Goal: Contribute content: Add original content to the website for others to see

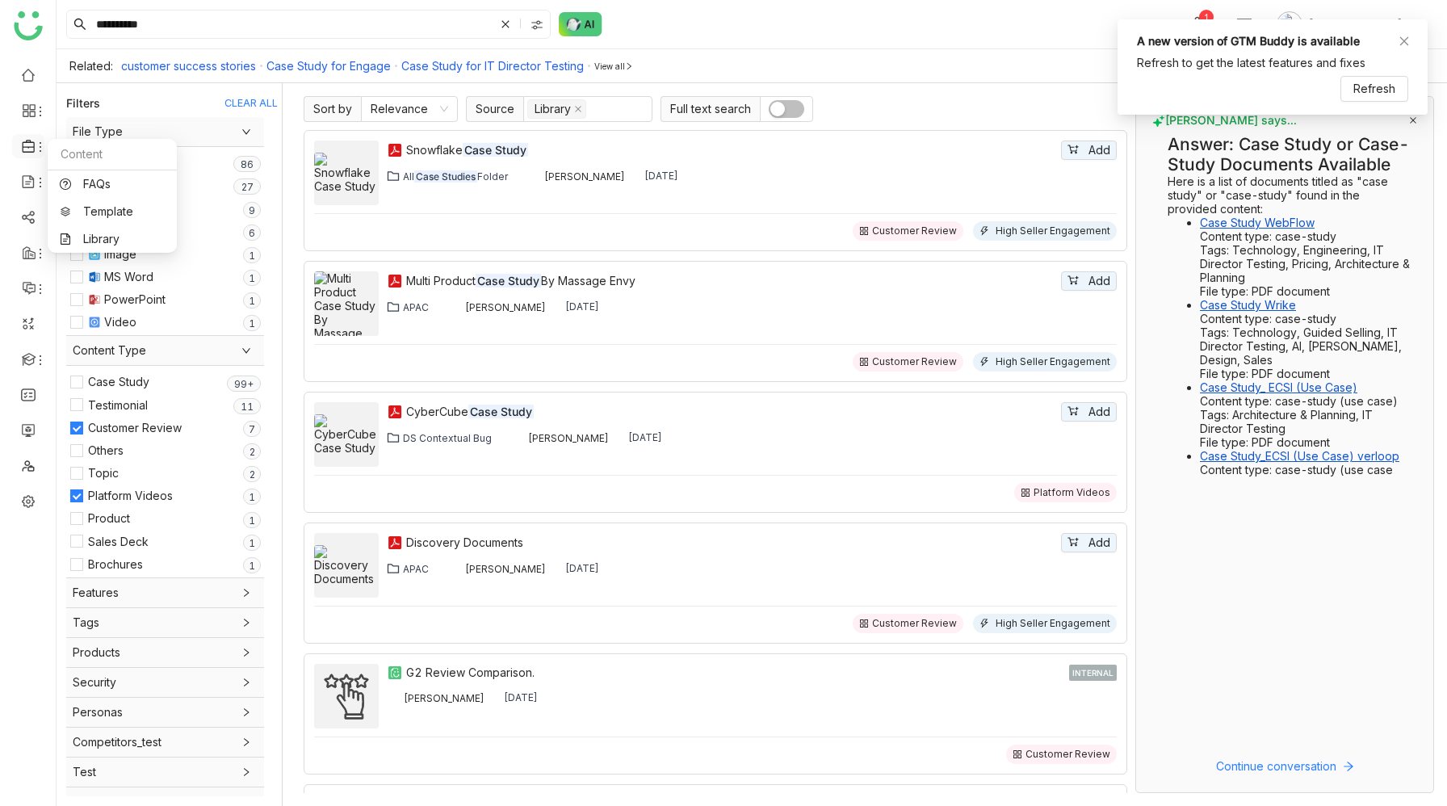
click at [31, 147] on icon at bounding box center [28, 146] width 12 height 13
click at [85, 239] on link "Library" at bounding box center [112, 238] width 105 height 11
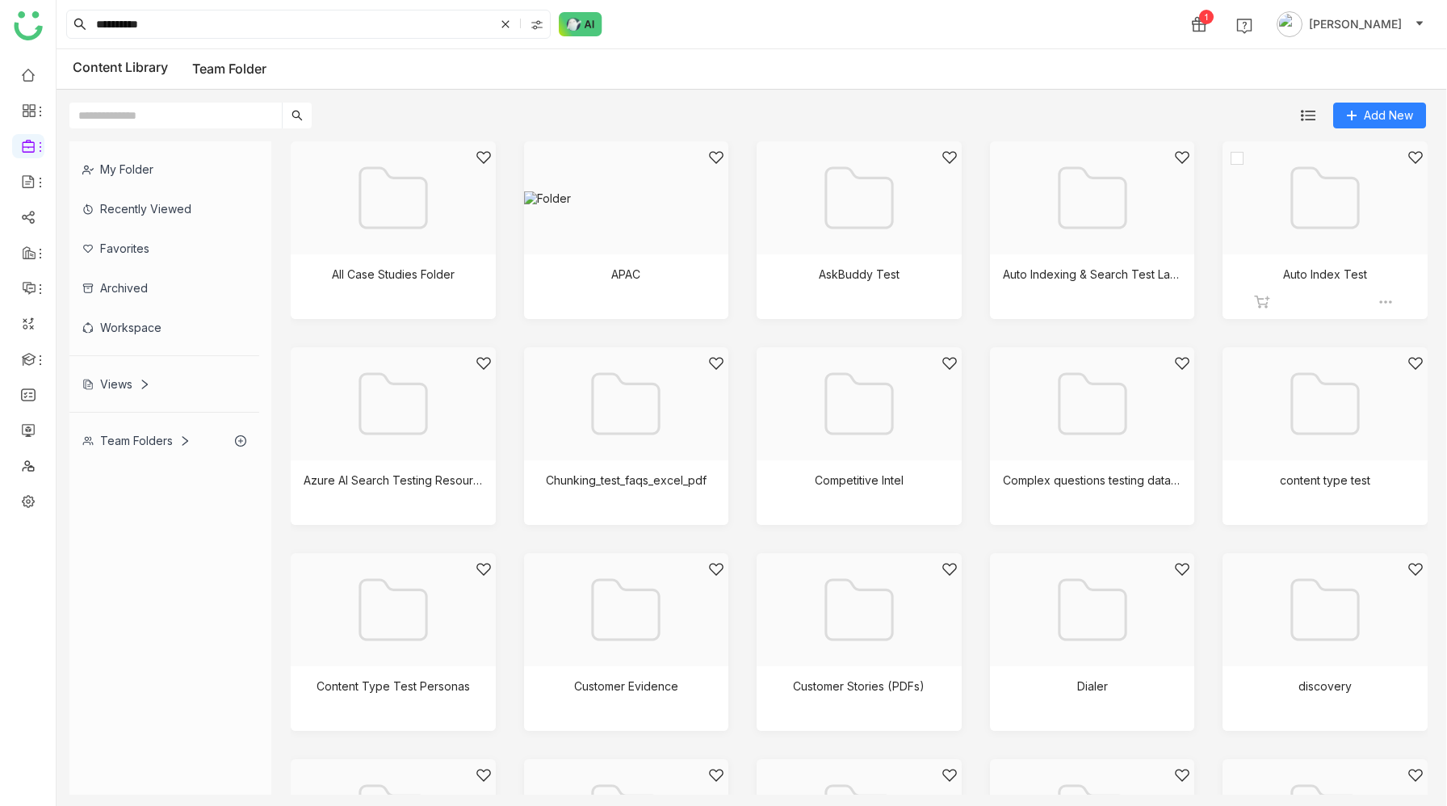
click at [1340, 257] on div at bounding box center [1319, 217] width 178 height 137
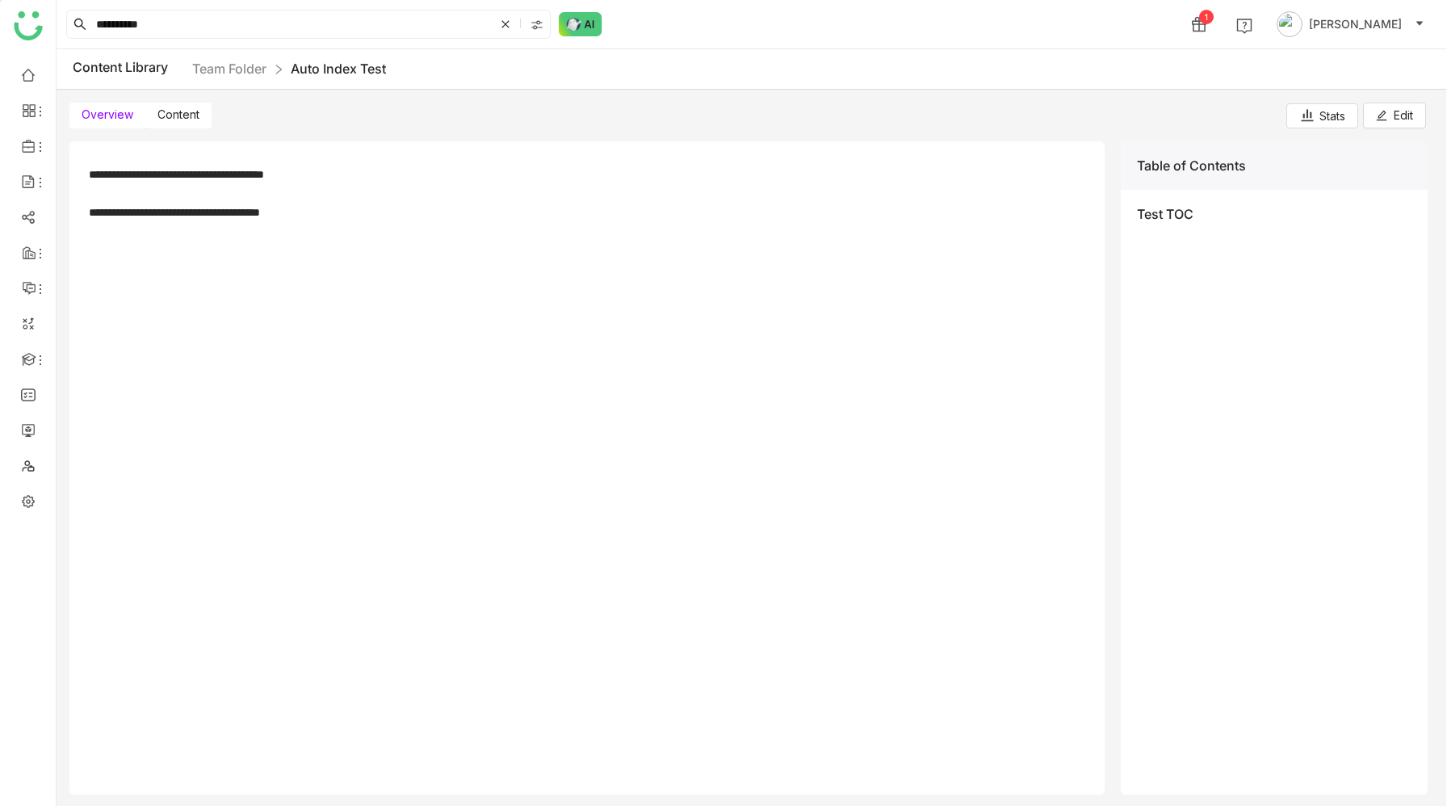
click at [187, 105] on label "Content" at bounding box center [178, 116] width 66 height 26
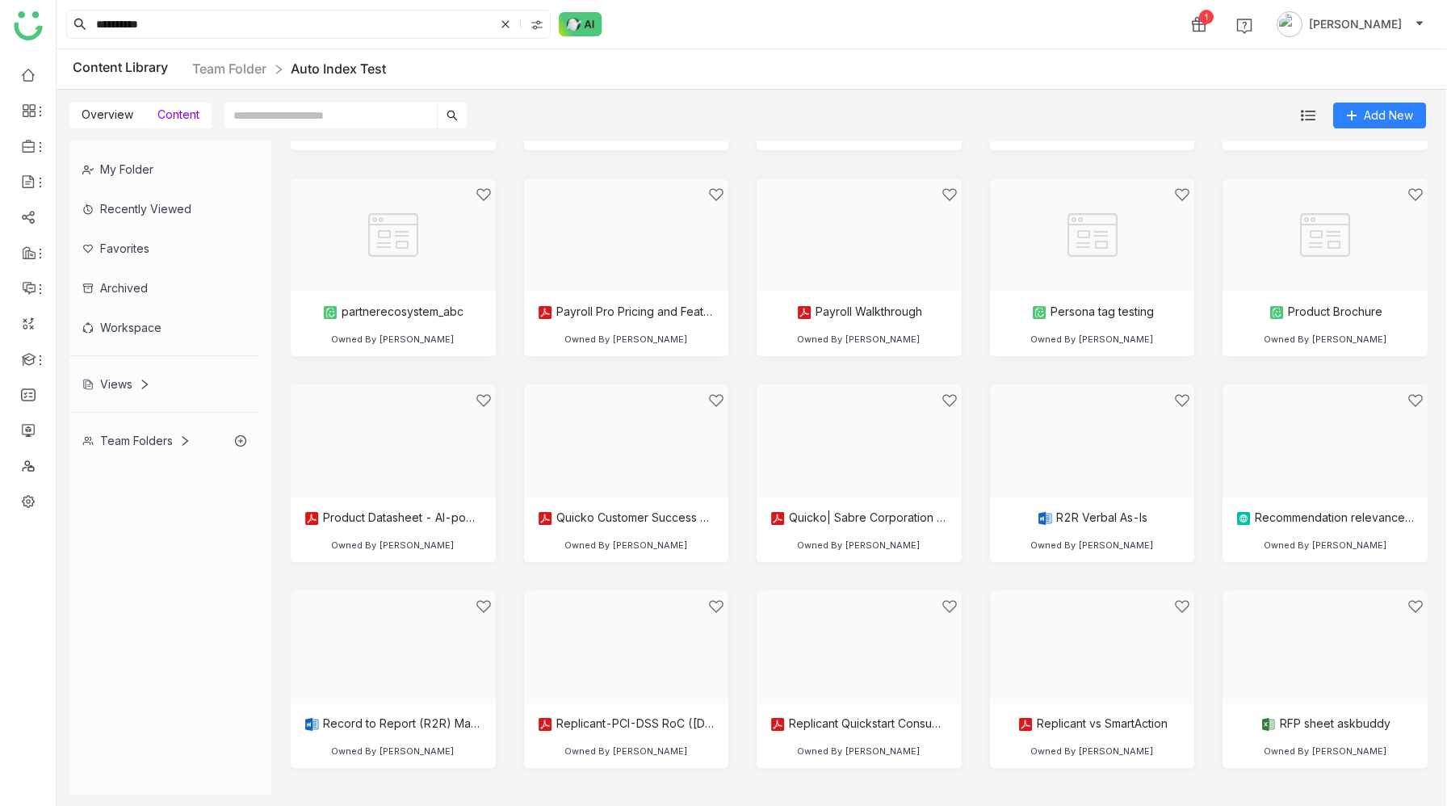
scroll to position [2470, 0]
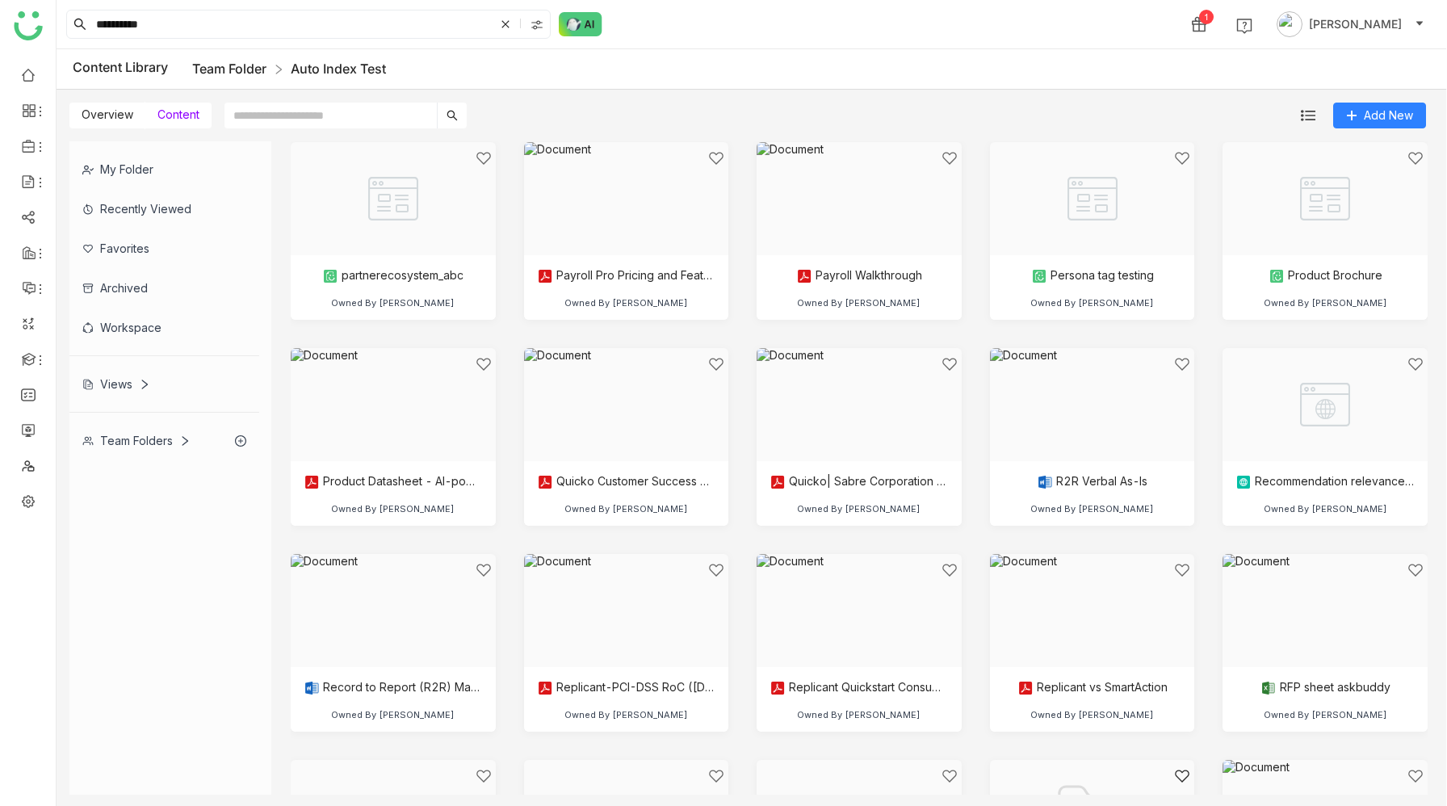
click at [224, 72] on link "Team Folder" at bounding box center [229, 69] width 74 height 16
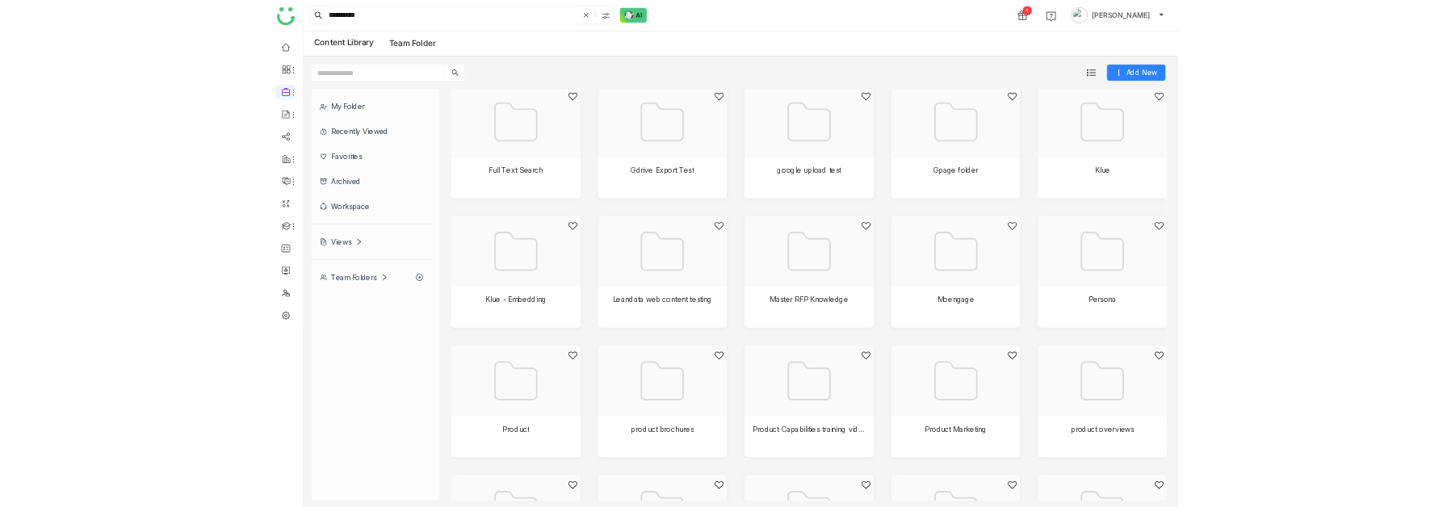
scroll to position [826, 0]
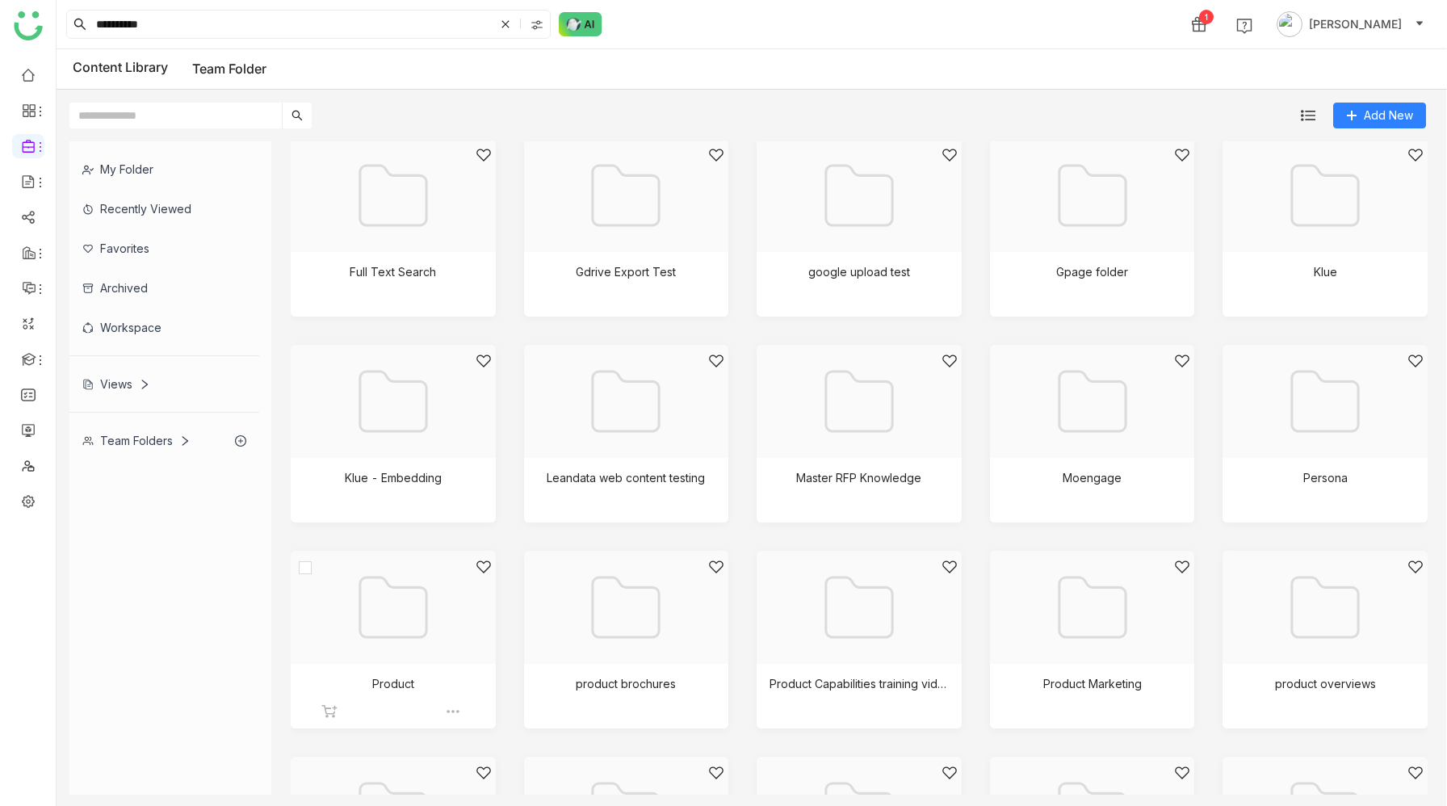
click at [438, 625] on div at bounding box center [388, 627] width 178 height 137
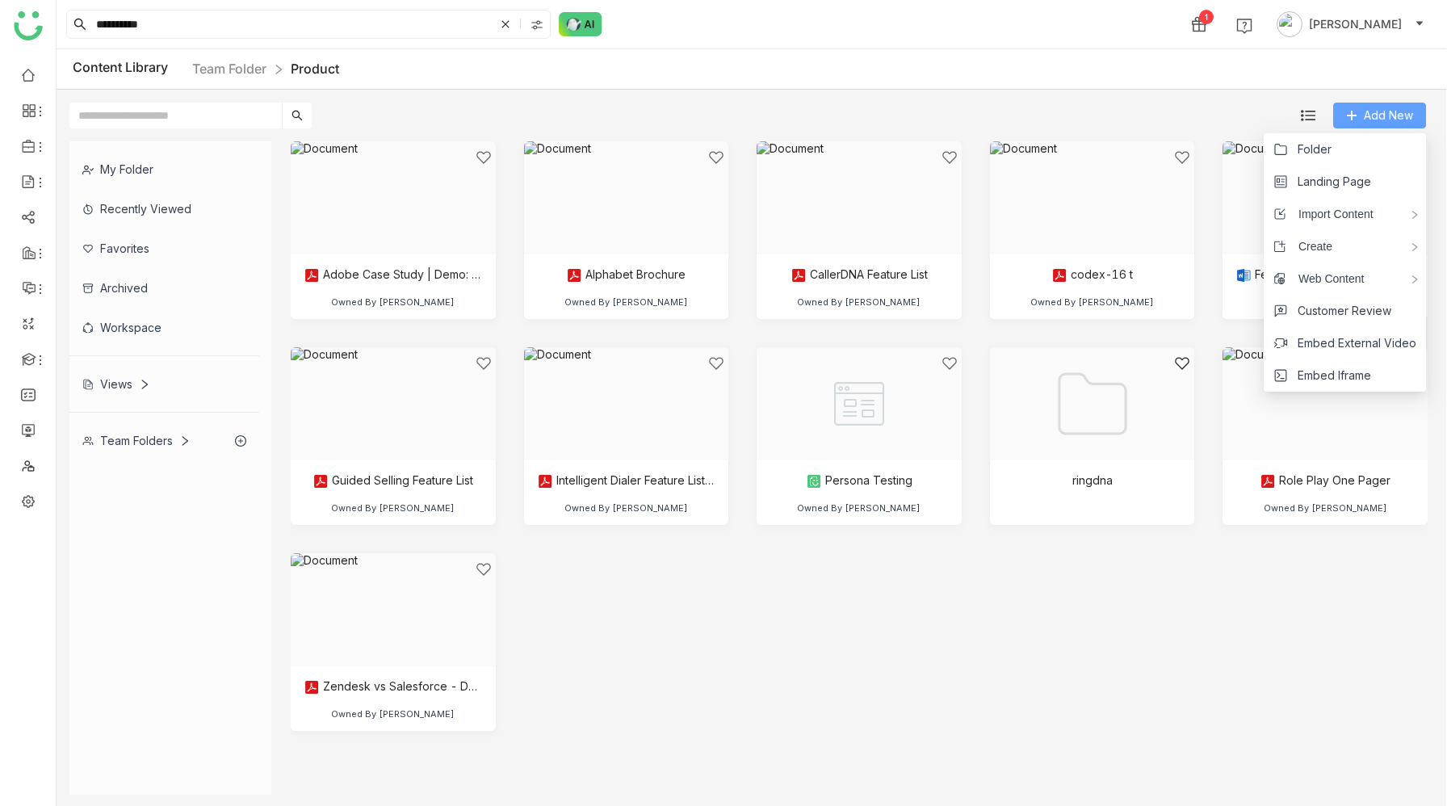
click at [1372, 111] on span "Add New" at bounding box center [1388, 116] width 49 height 18
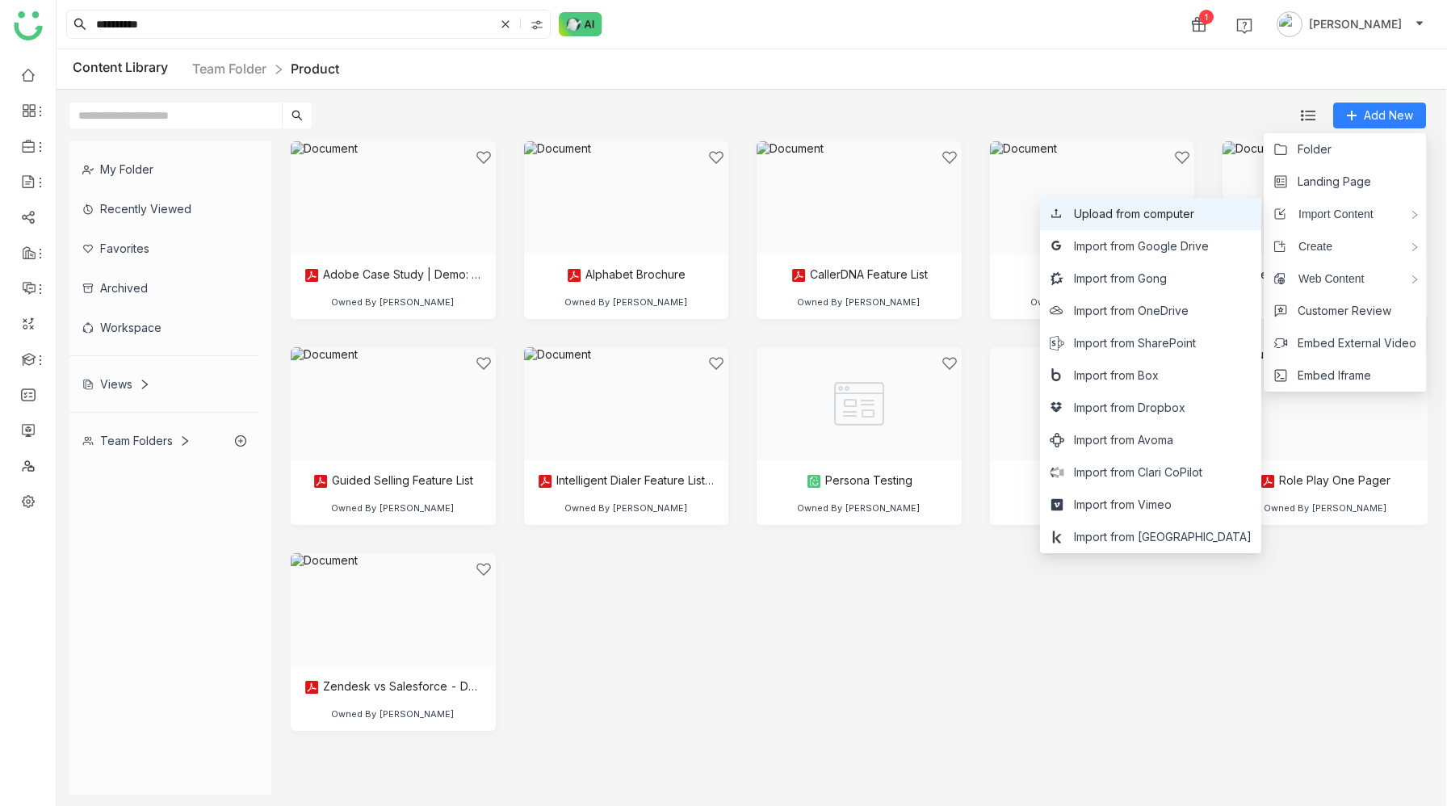
click at [1194, 216] on span "Upload from computer" at bounding box center [1134, 214] width 120 height 18
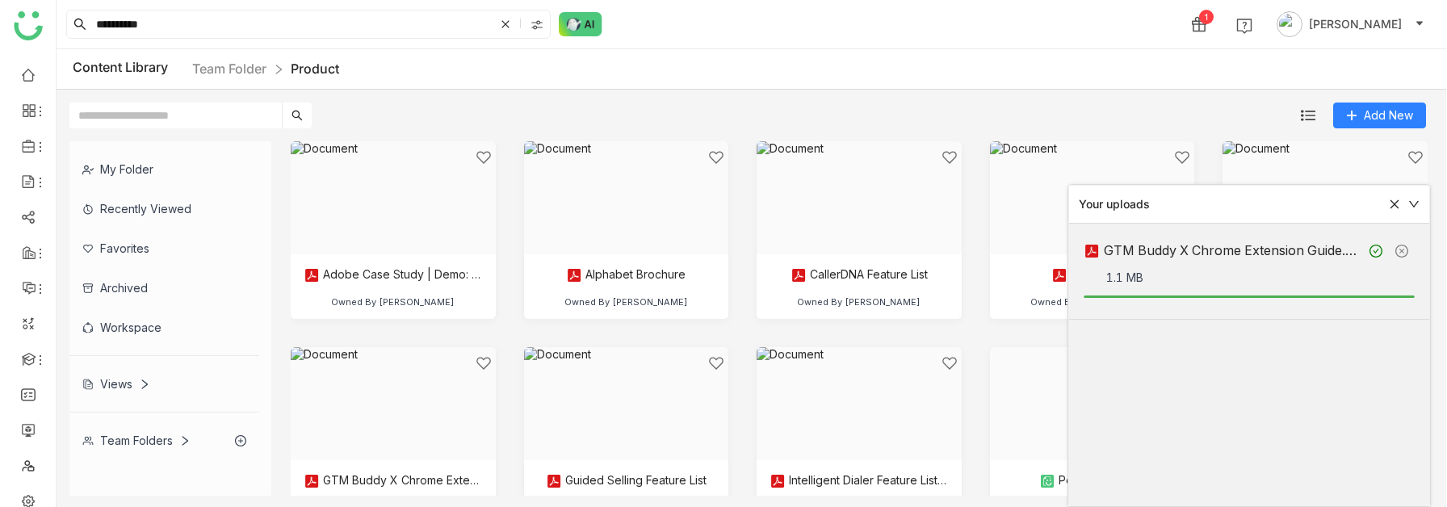
click at [1402, 249] on icon at bounding box center [1401, 251] width 13 height 13
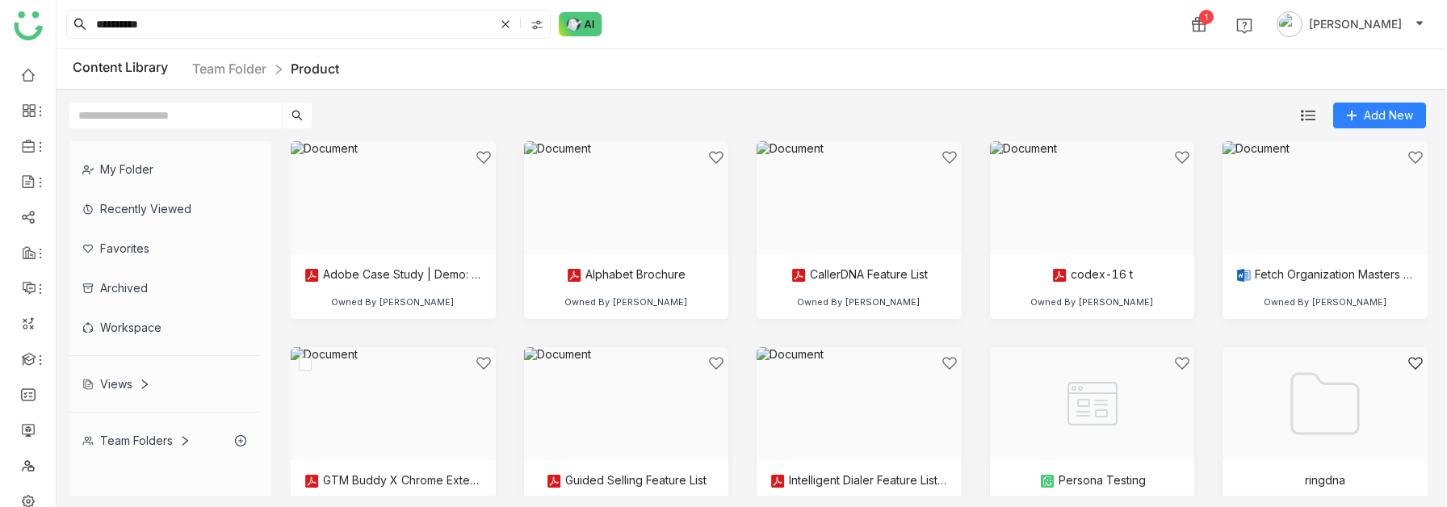
click at [418, 415] on div at bounding box center [388, 423] width 178 height 137
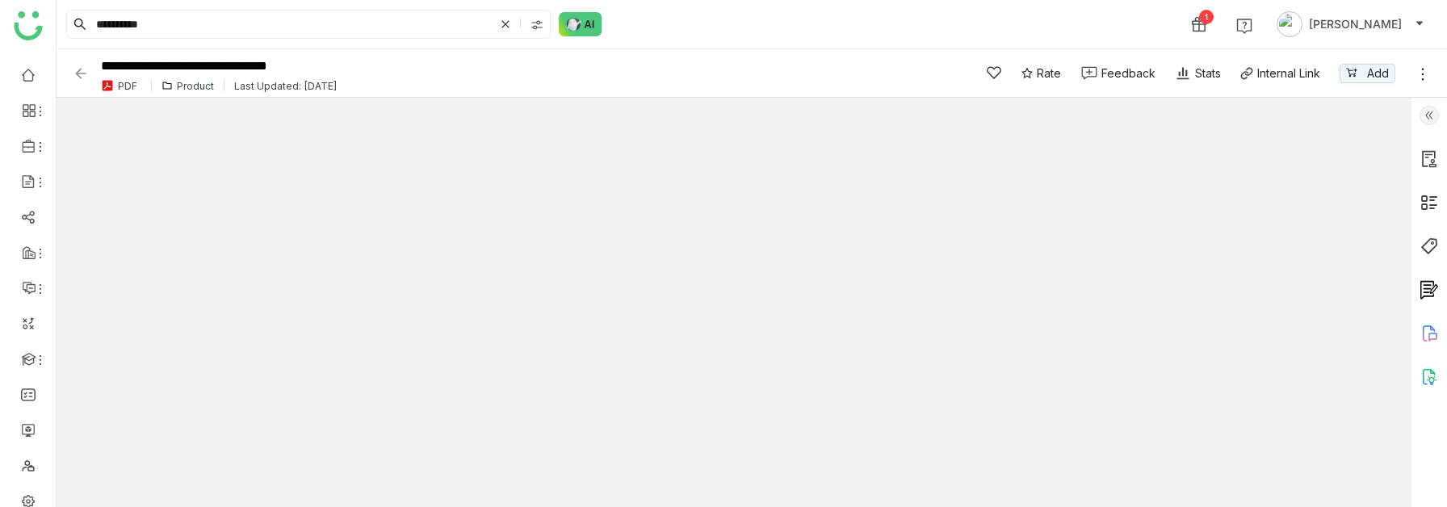
click at [1431, 254] on img at bounding box center [1428, 246] width 19 height 19
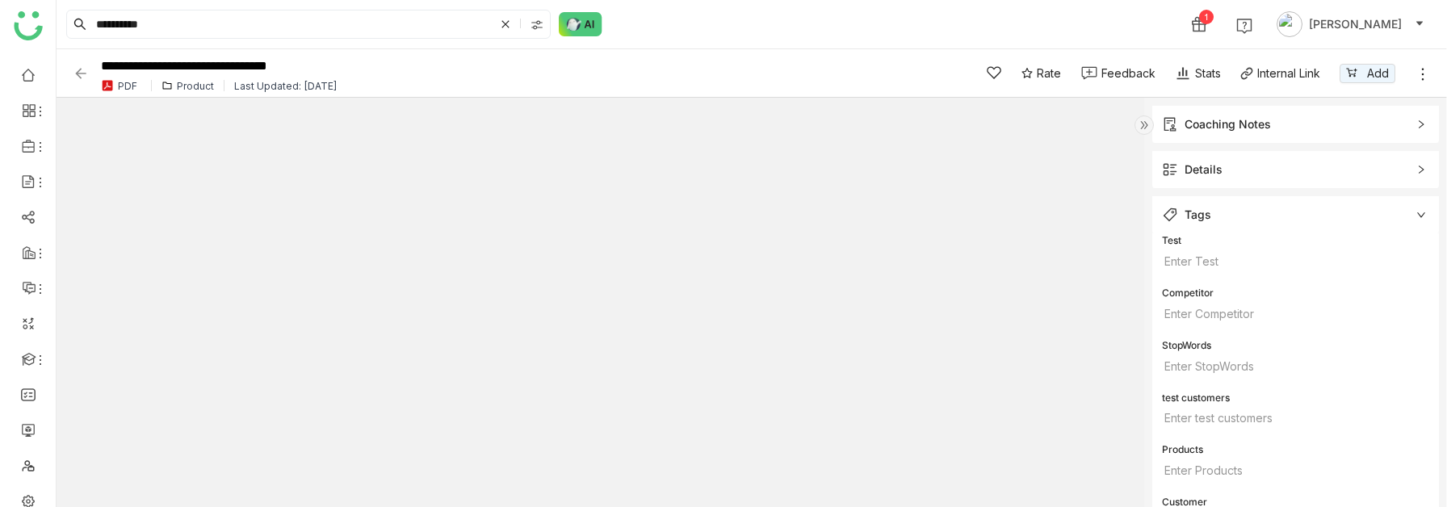
click at [1361, 167] on span "Details" at bounding box center [1284, 170] width 245 height 18
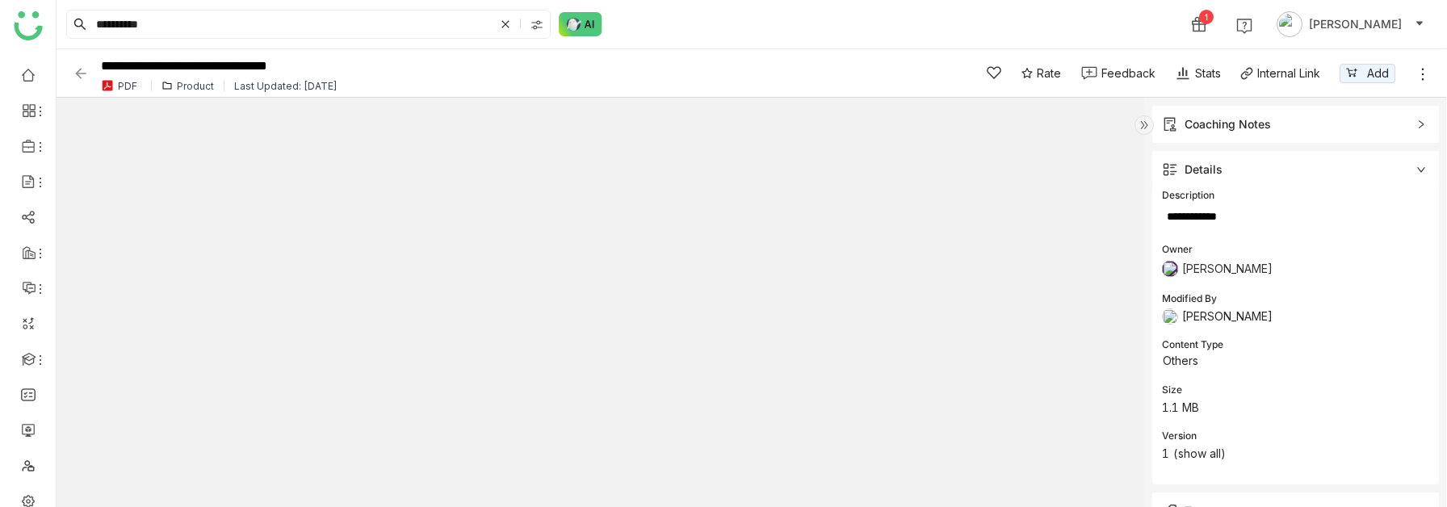
click at [1149, 124] on img at bounding box center [1143, 124] width 19 height 19
